Goal: Task Accomplishment & Management: Manage account settings

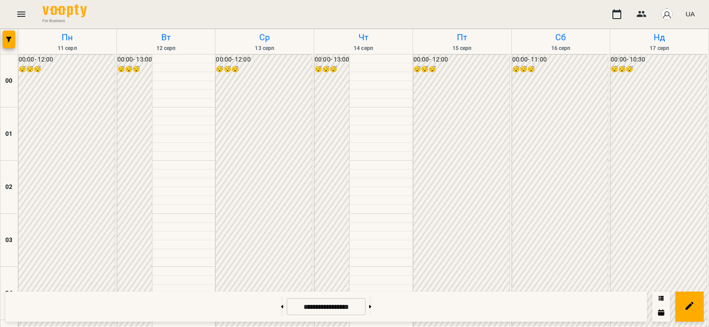
scroll to position [931, 0]
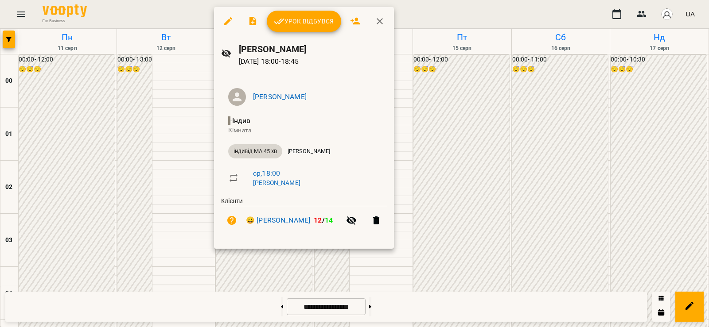
click at [296, 21] on span "Урок відбувся" at bounding box center [304, 21] width 60 height 11
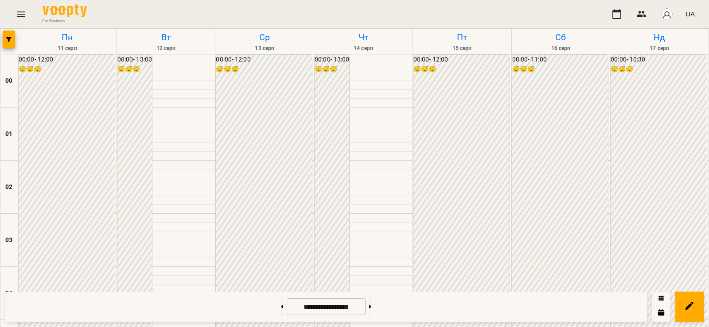
scroll to position [620, 0]
click at [371, 308] on button at bounding box center [370, 306] width 2 height 19
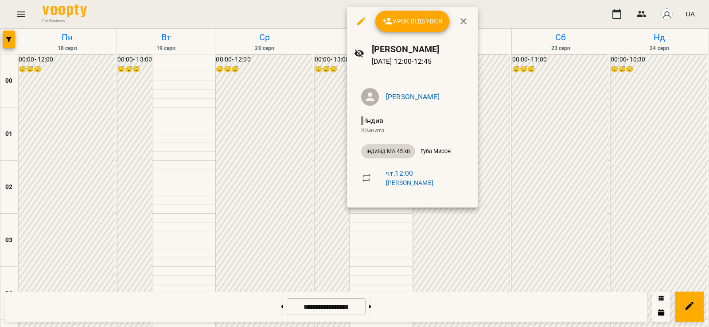
click at [442, 233] on div at bounding box center [354, 163] width 709 height 327
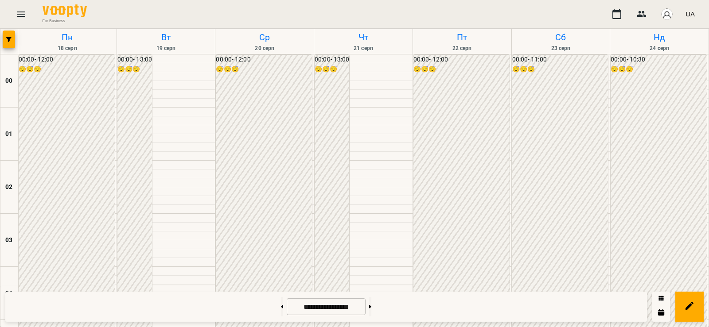
scroll to position [724, 0]
click at [281, 311] on button at bounding box center [282, 306] width 2 height 19
type input "**********"
